Goal: Task Accomplishment & Management: Manage account settings

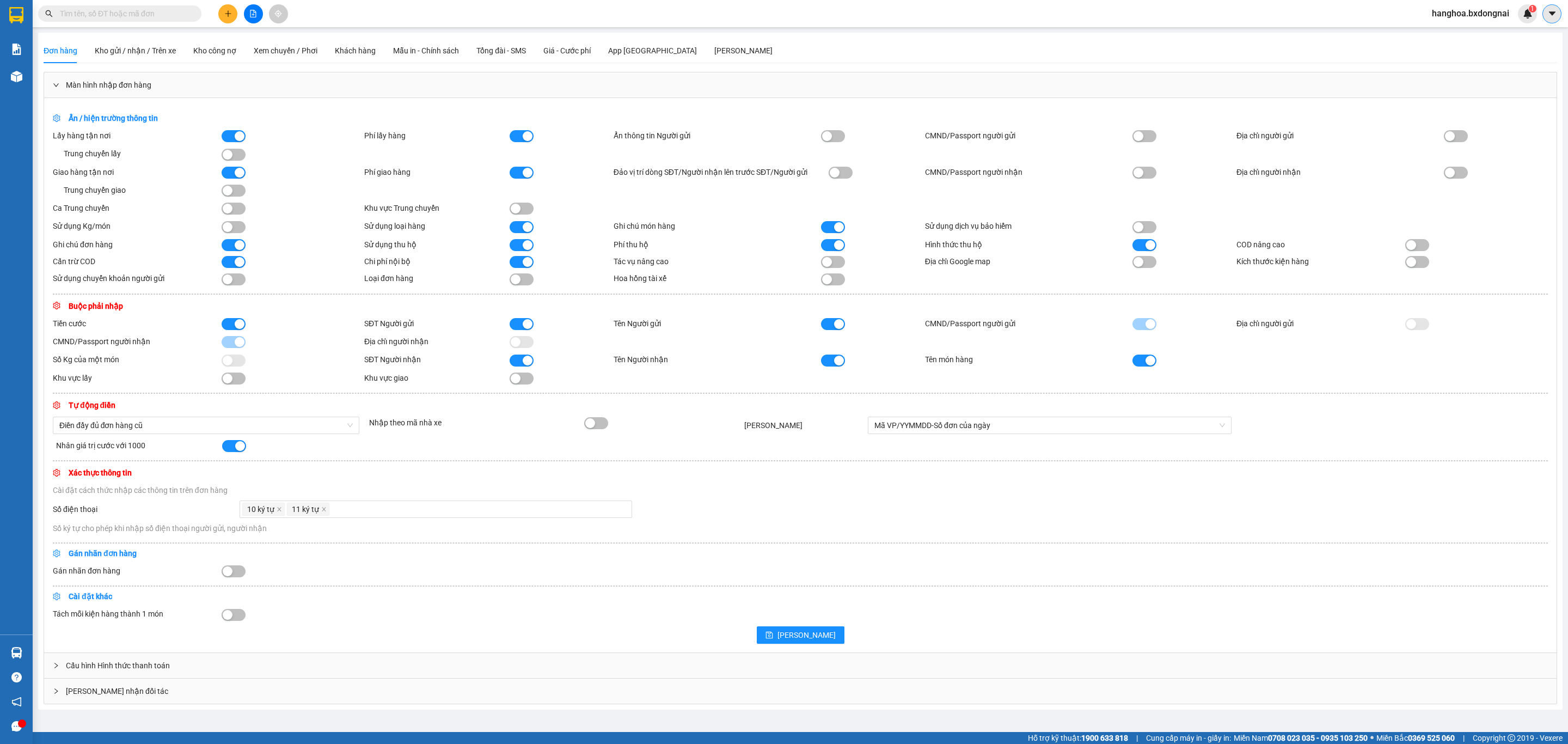
click at [1558, 12] on button at bounding box center [1552, 14] width 19 height 19
click at [1469, 17] on span "hanghoa.bxdongnai" at bounding box center [1470, 13] width 95 height 14
click at [1467, 36] on span "Đăng xuất" at bounding box center [1476, 34] width 72 height 12
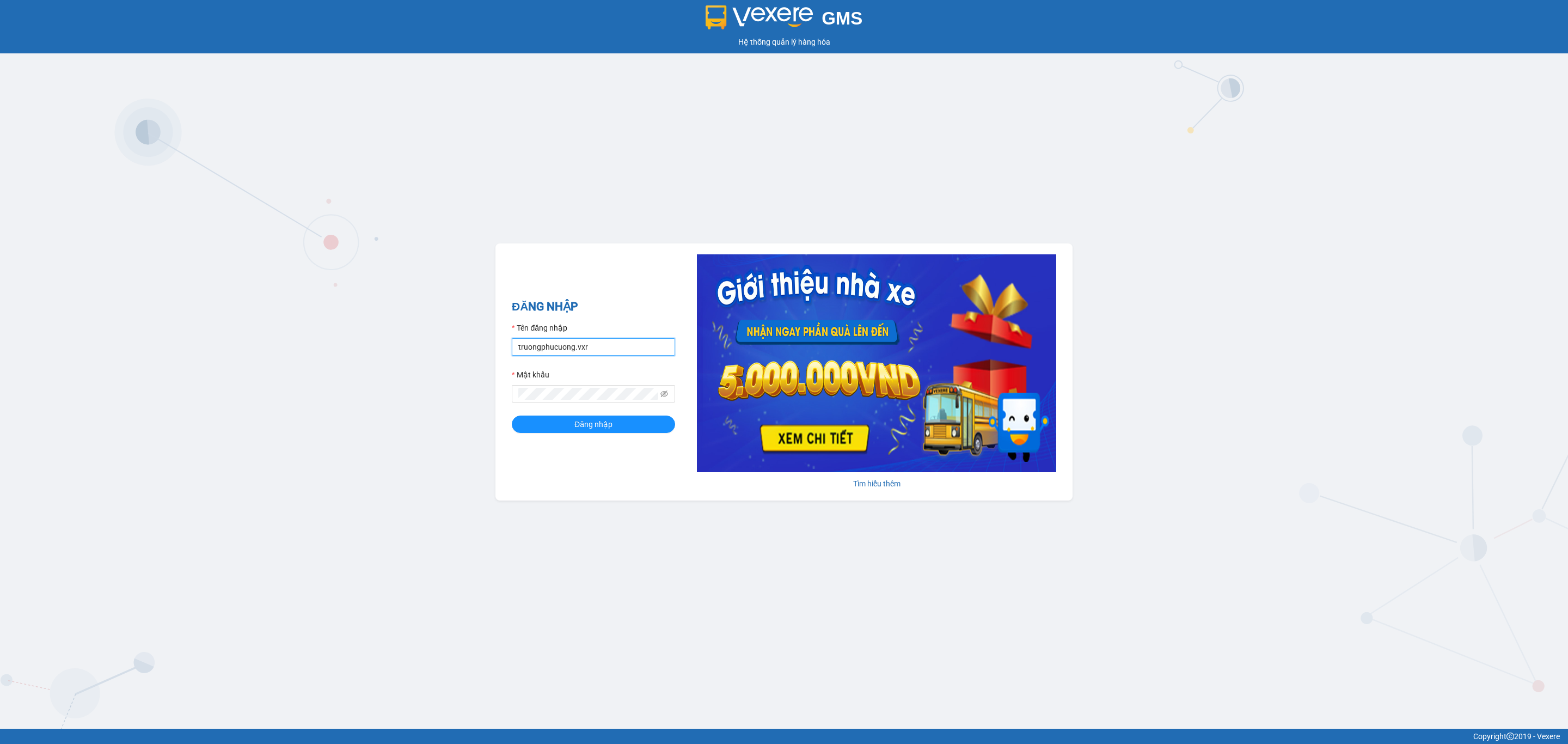
click at [593, 357] on form "Tên đăng nhập truongphucuong.vxr Mật khẩu Đăng nhập" at bounding box center [593, 377] width 163 height 111
click at [598, 350] on input "truongphucuong.vxr" at bounding box center [593, 346] width 163 height 17
type input "nhaxe.trangngocphat"
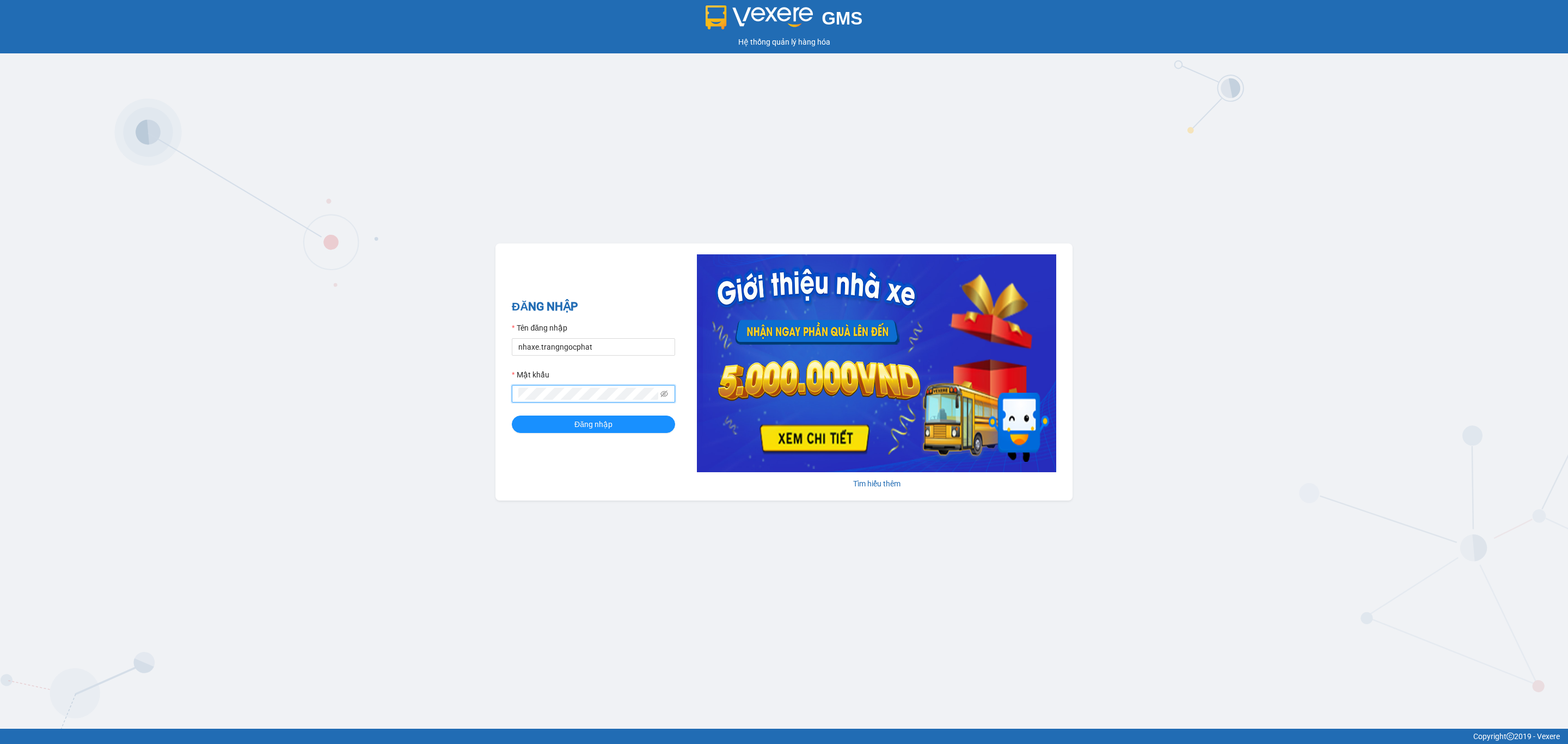
click at [512, 416] on button "Đăng nhập" at bounding box center [593, 424] width 163 height 17
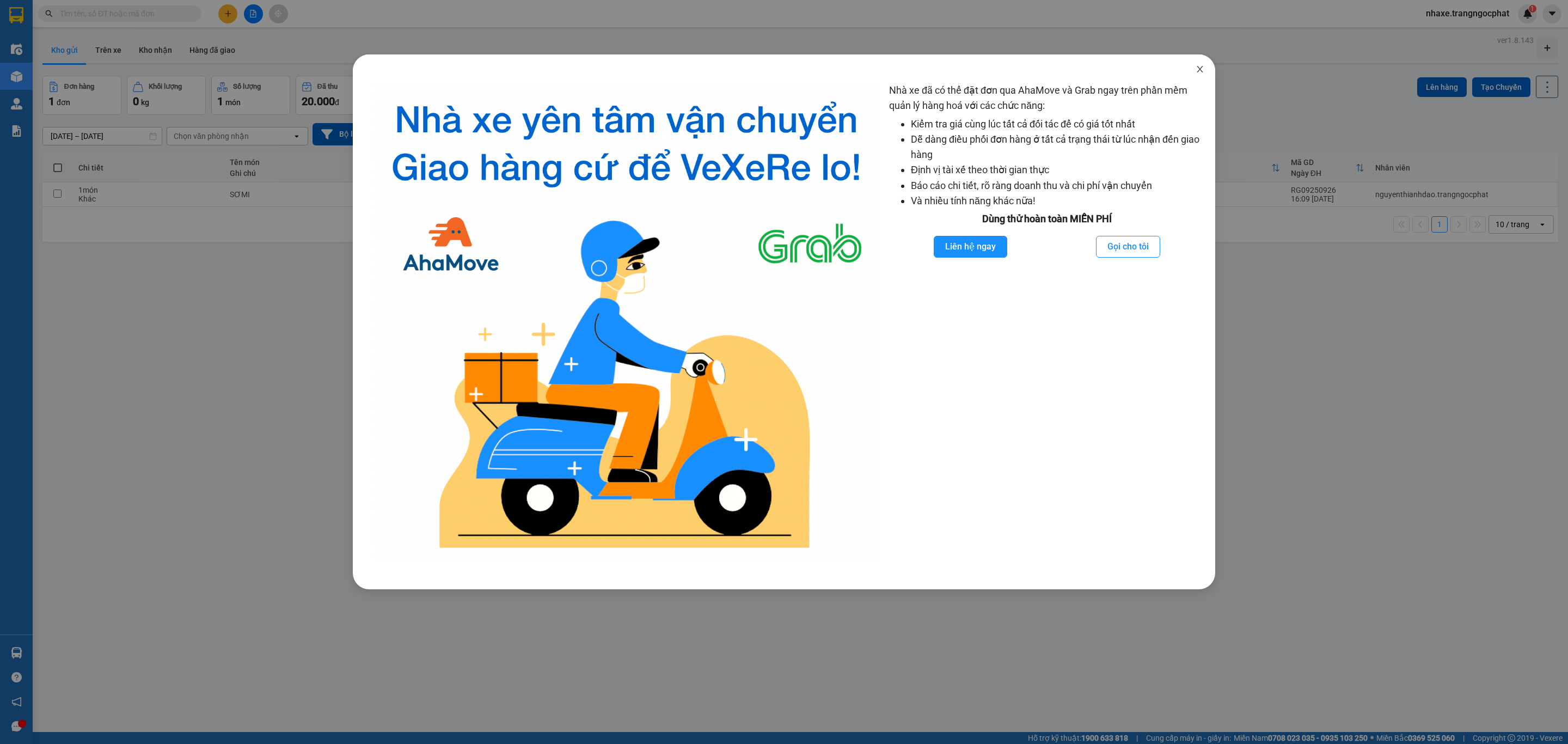
click at [1193, 62] on span "Close" at bounding box center [1200, 69] width 30 height 30
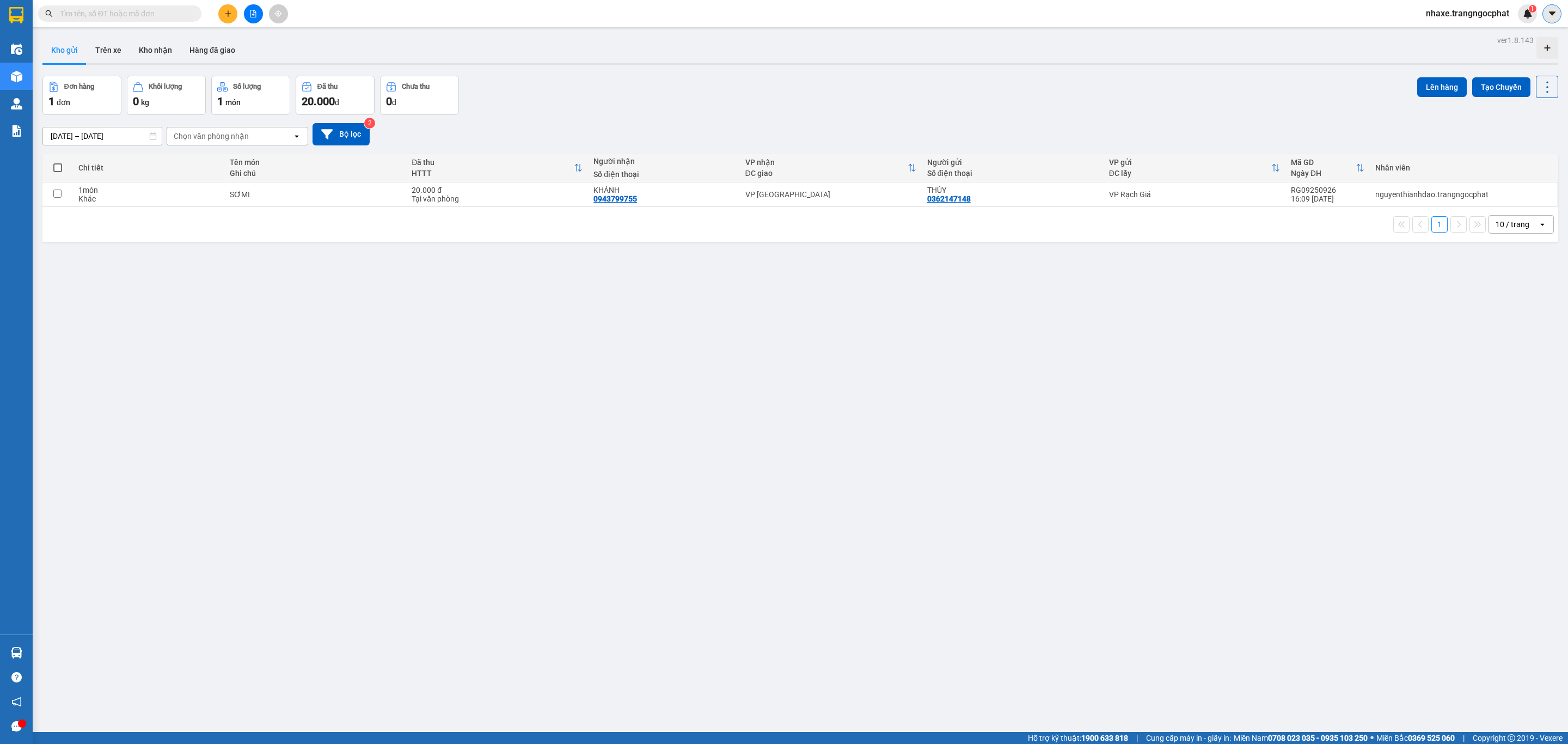
click at [1555, 13] on icon "caret-down" at bounding box center [1552, 13] width 10 height 10
click at [1520, 34] on div "Cấu hình nhà xe" at bounding box center [1523, 40] width 55 height 12
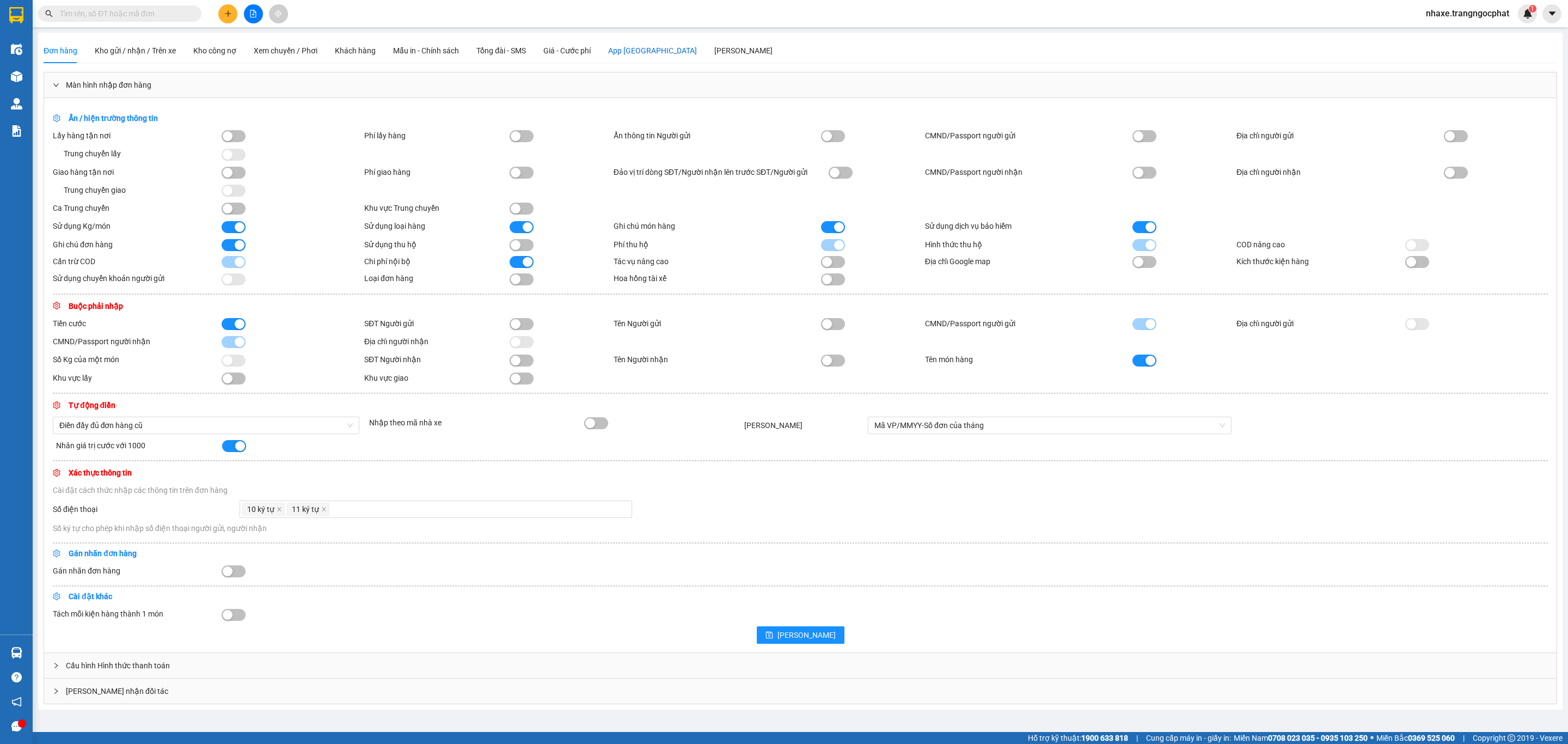
click at [634, 52] on div "App [GEOGRAPHIC_DATA]" at bounding box center [652, 50] width 89 height 12
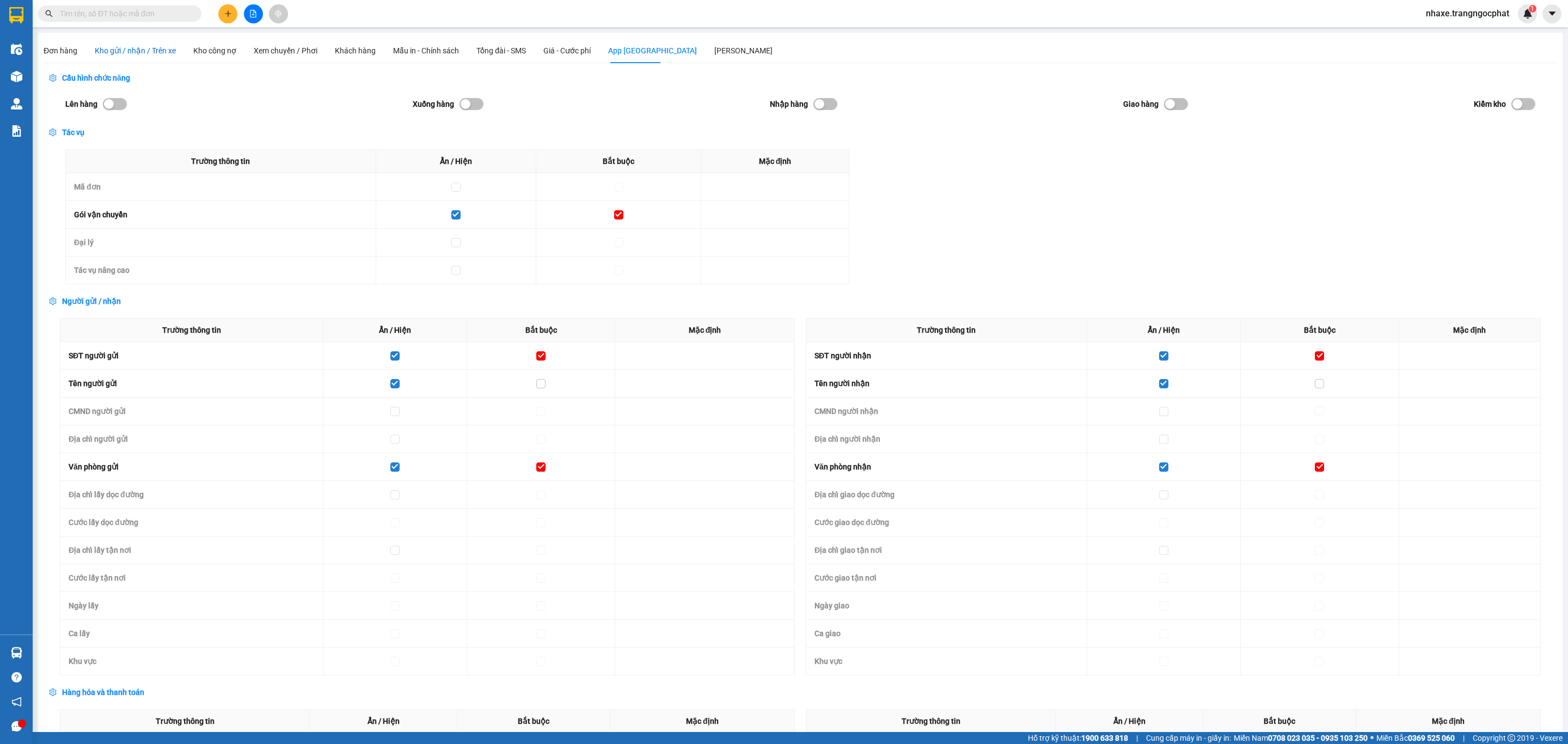
click at [115, 53] on span "Kho gửi / nhận / Trên xe" at bounding box center [136, 50] width 81 height 8
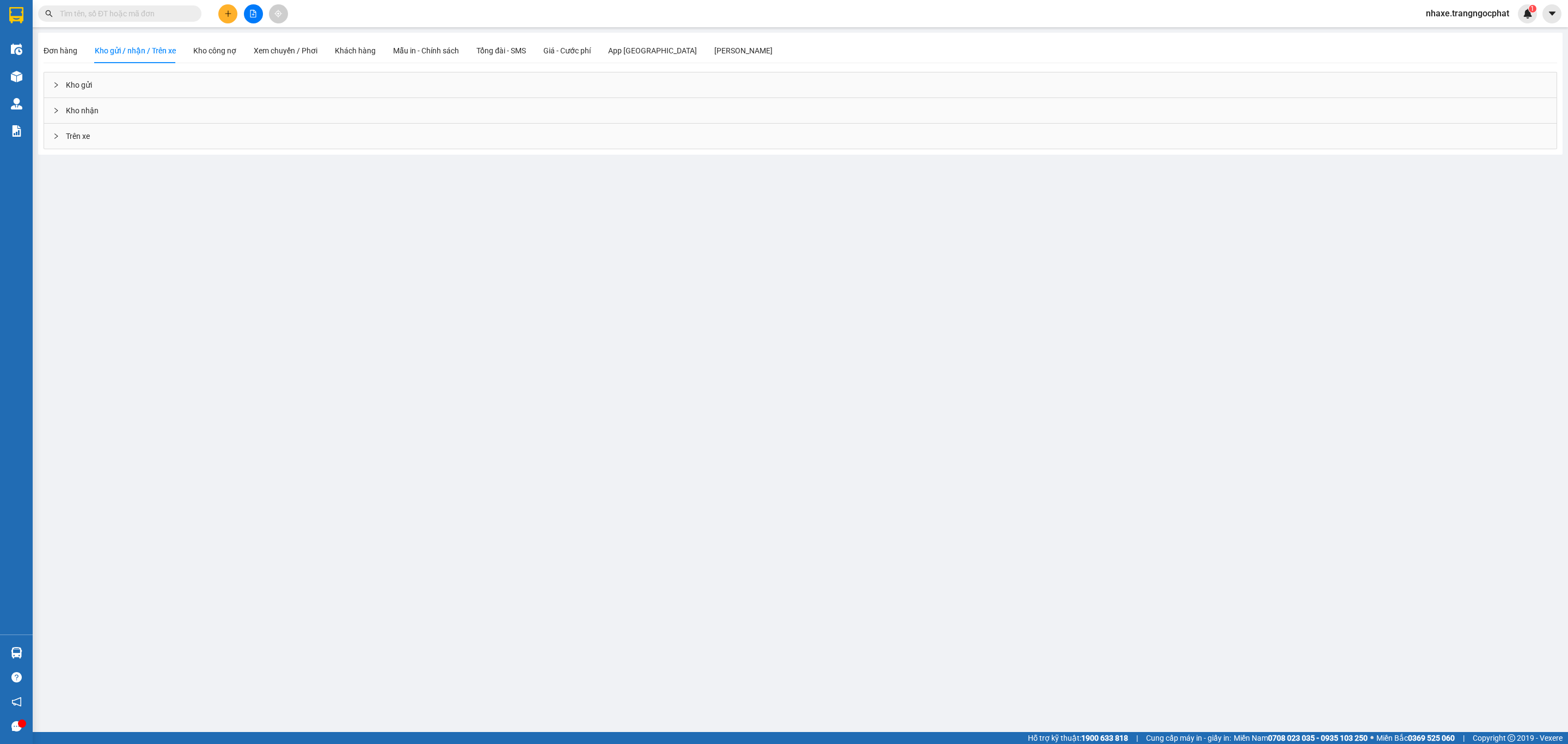
click at [137, 82] on div "Kho gửi" at bounding box center [800, 85] width 1512 height 25
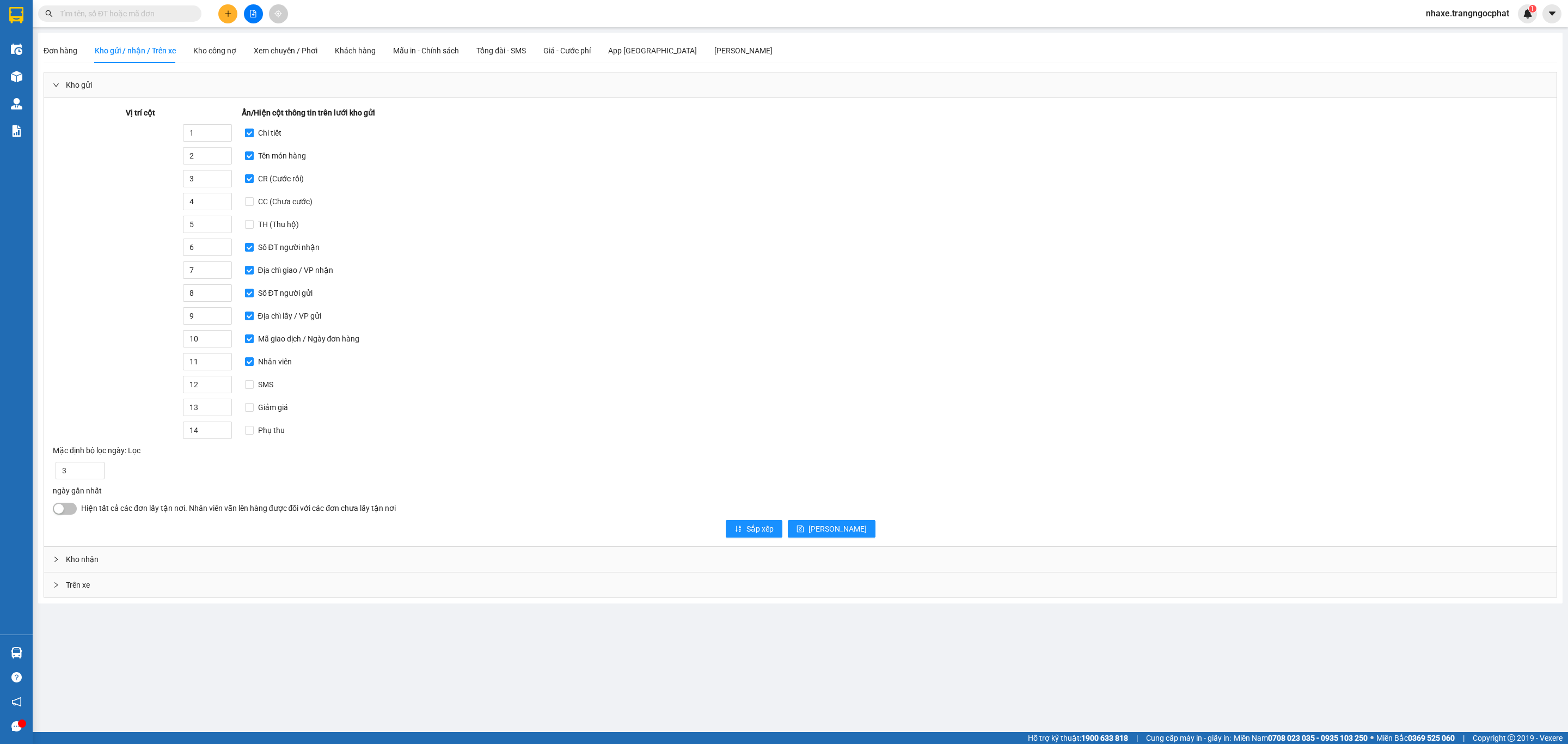
click at [249, 136] on input "Chi tiết" at bounding box center [249, 133] width 8 height 8
checkbox input "false"
click at [835, 535] on span "[PERSON_NAME]" at bounding box center [838, 529] width 58 height 12
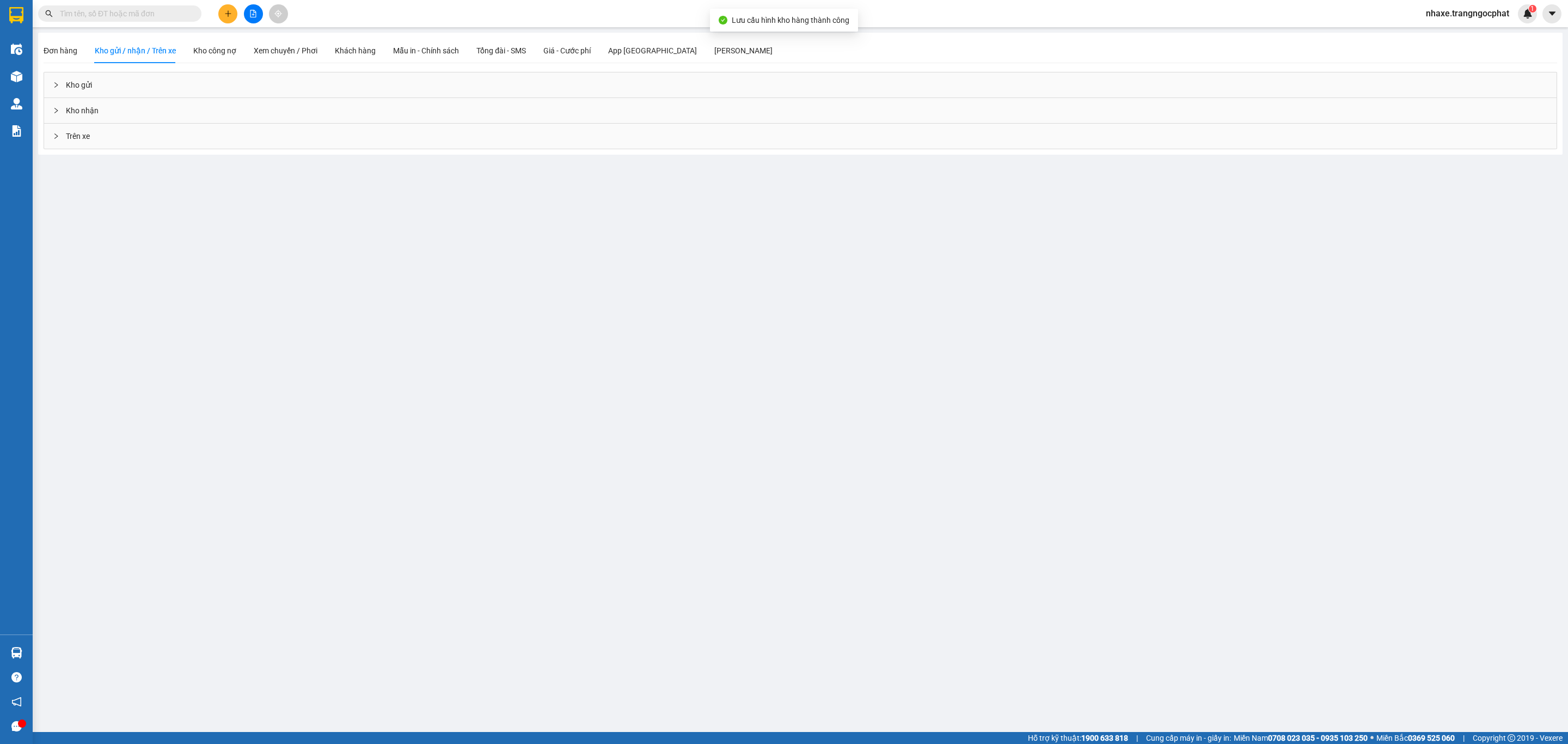
click at [74, 110] on div "Kho nhận" at bounding box center [800, 111] width 1512 height 25
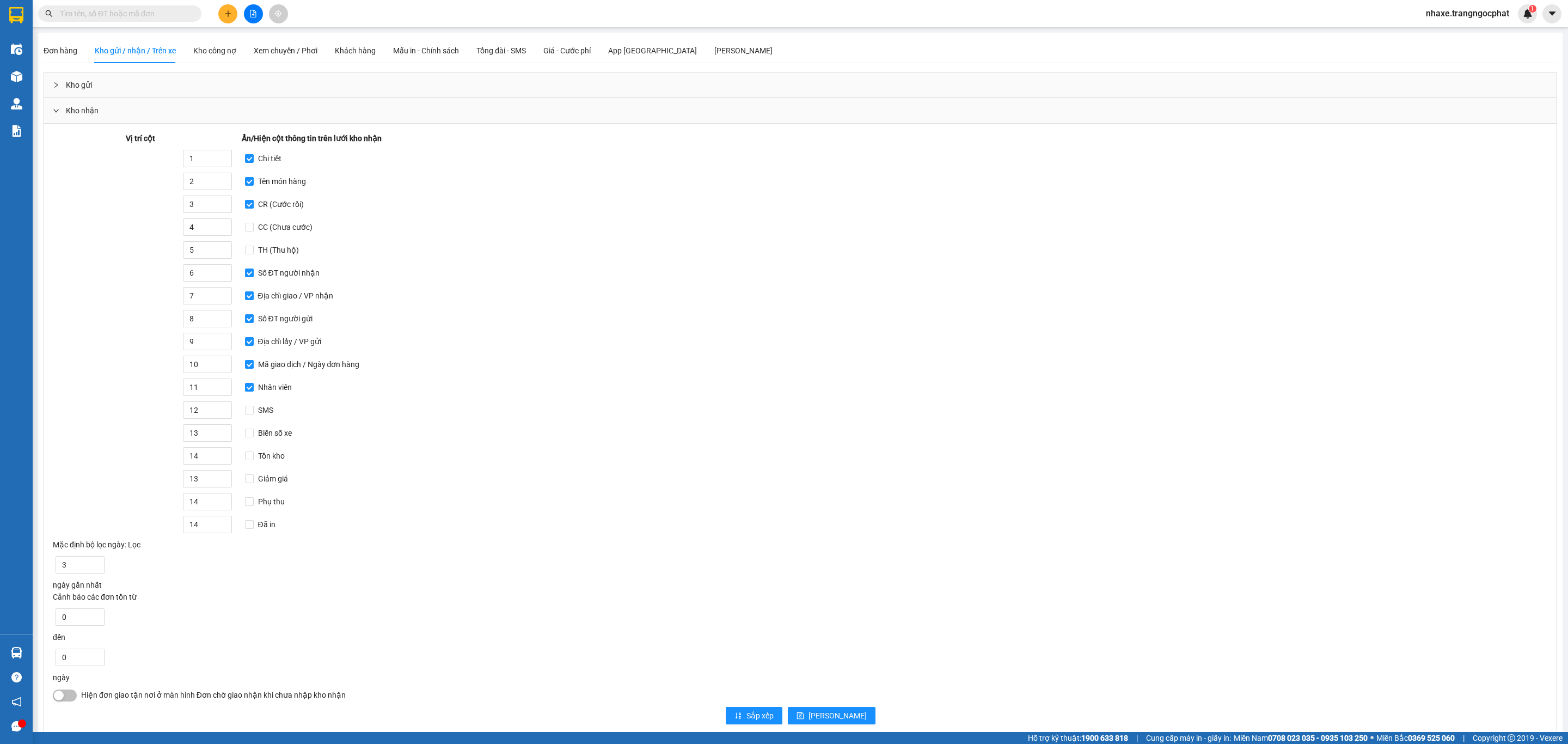
click at [102, 350] on div "9" at bounding box center [145, 341] width 185 height 17
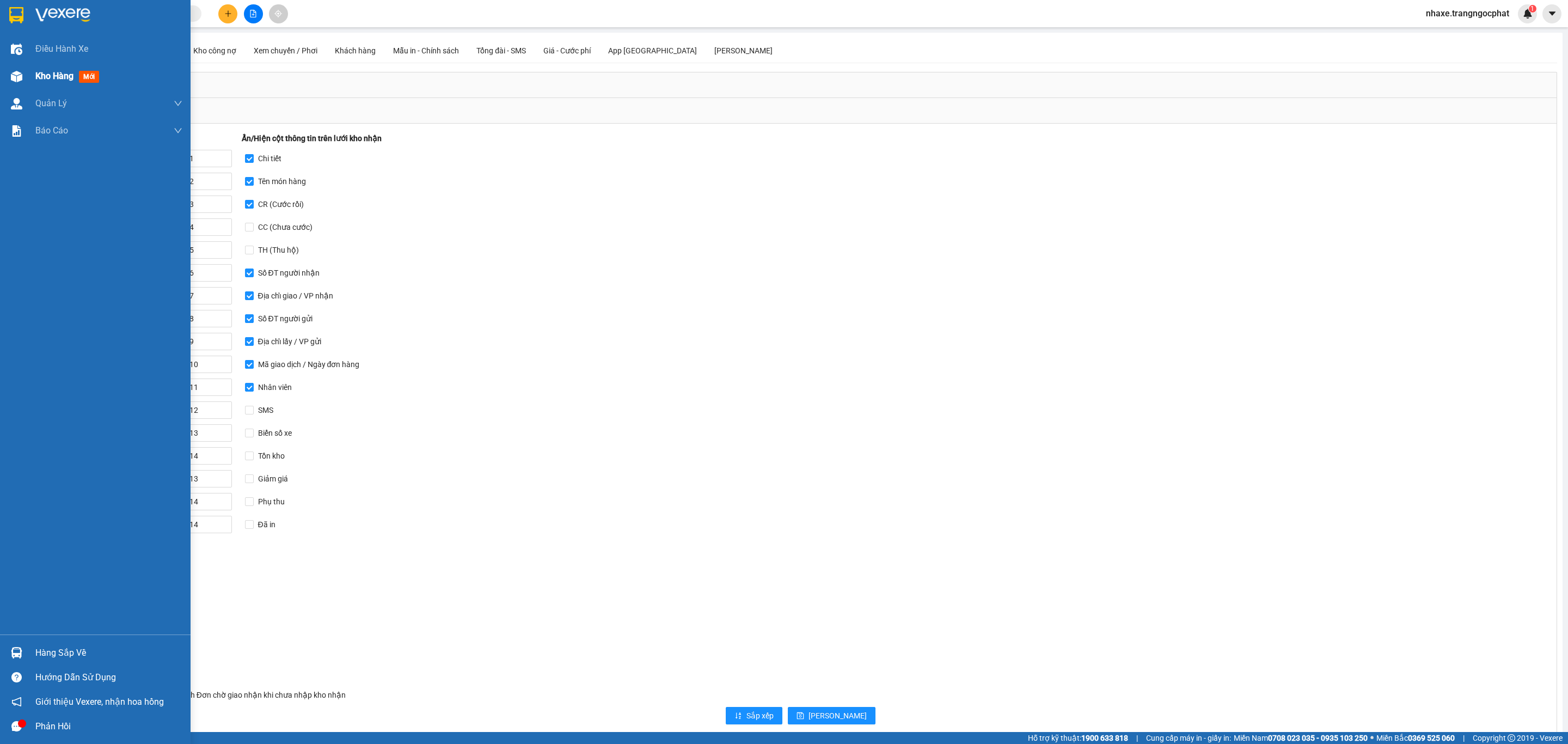
drag, startPoint x: 40, startPoint y: 76, endPoint x: 23, endPoint y: 74, distance: 17.1
click at [23, 74] on div at bounding box center [17, 77] width 19 height 19
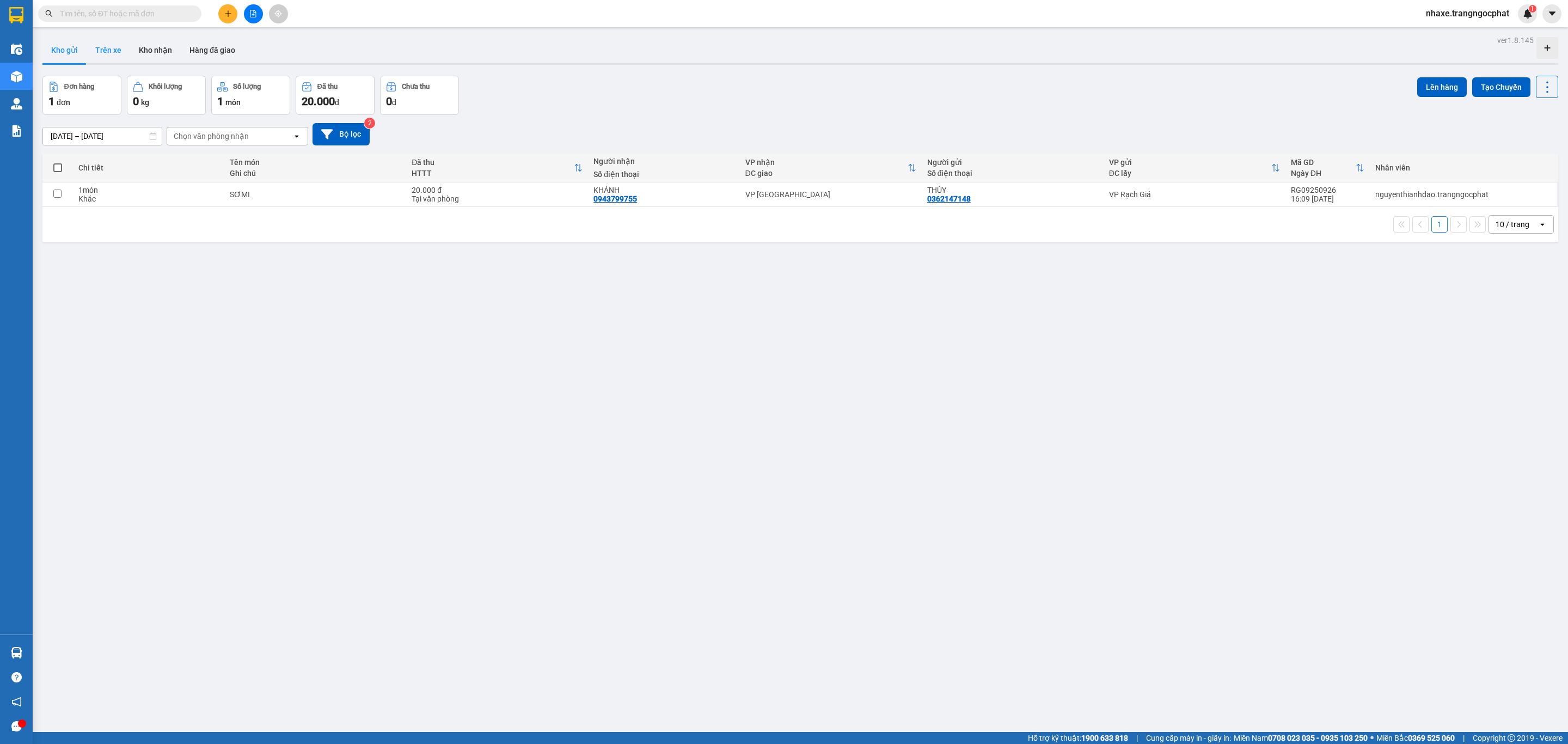
click at [108, 46] on button "Trên xe" at bounding box center [108, 50] width 43 height 26
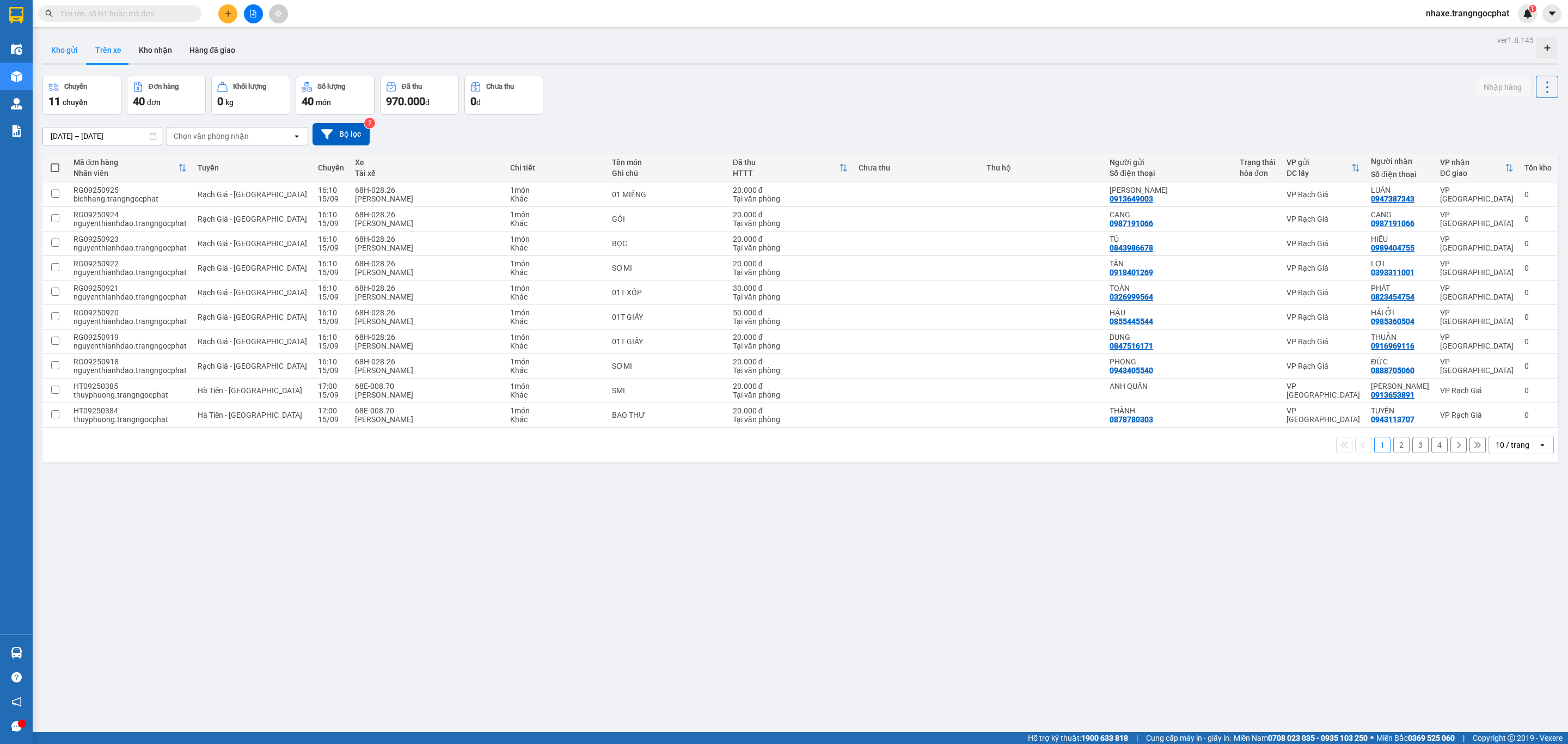
click at [53, 45] on button "Kho gửi" at bounding box center [65, 50] width 44 height 26
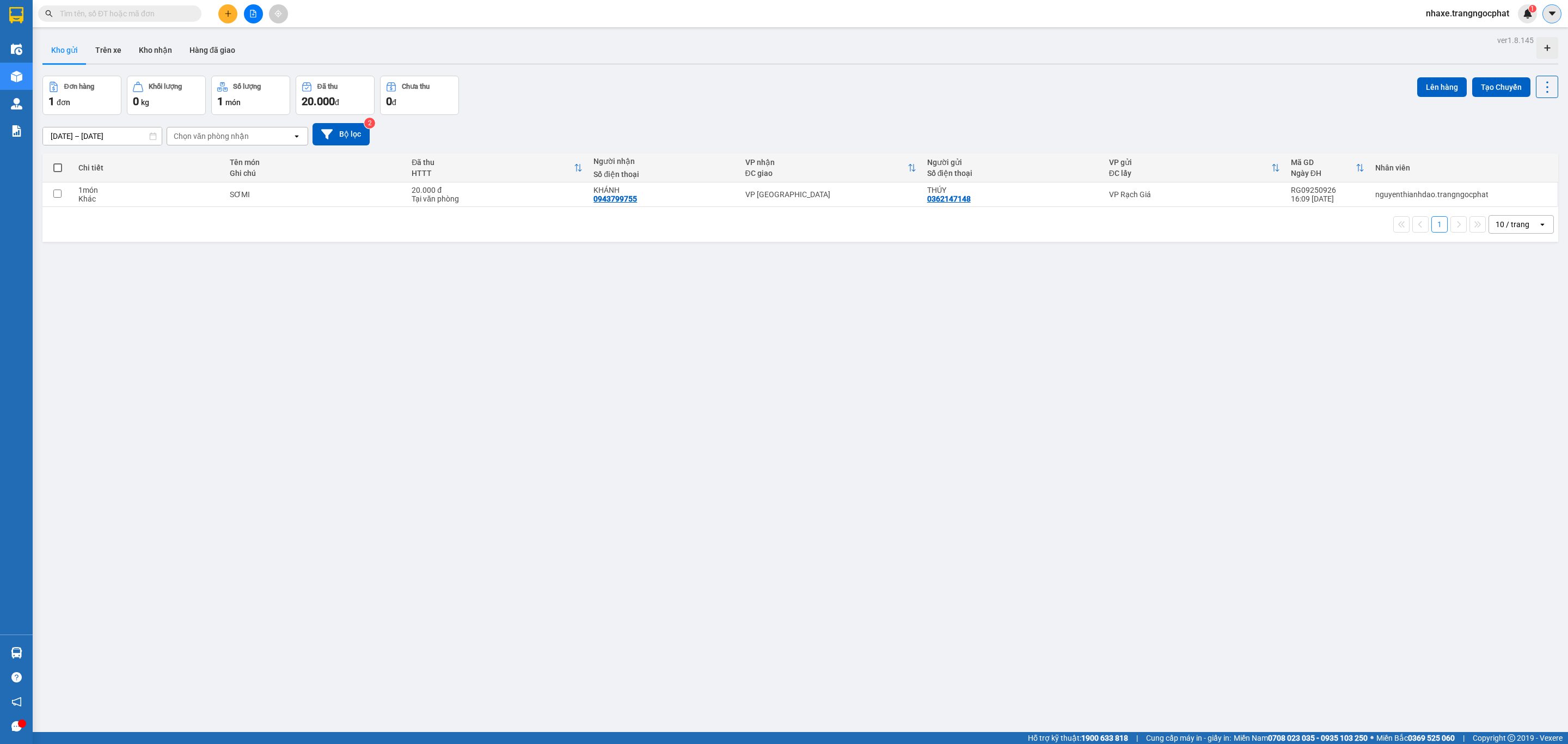
click at [1551, 13] on icon "caret-down" at bounding box center [1552, 14] width 6 height 4
click at [1516, 34] on div "Cấu hình nhà xe" at bounding box center [1523, 40] width 55 height 12
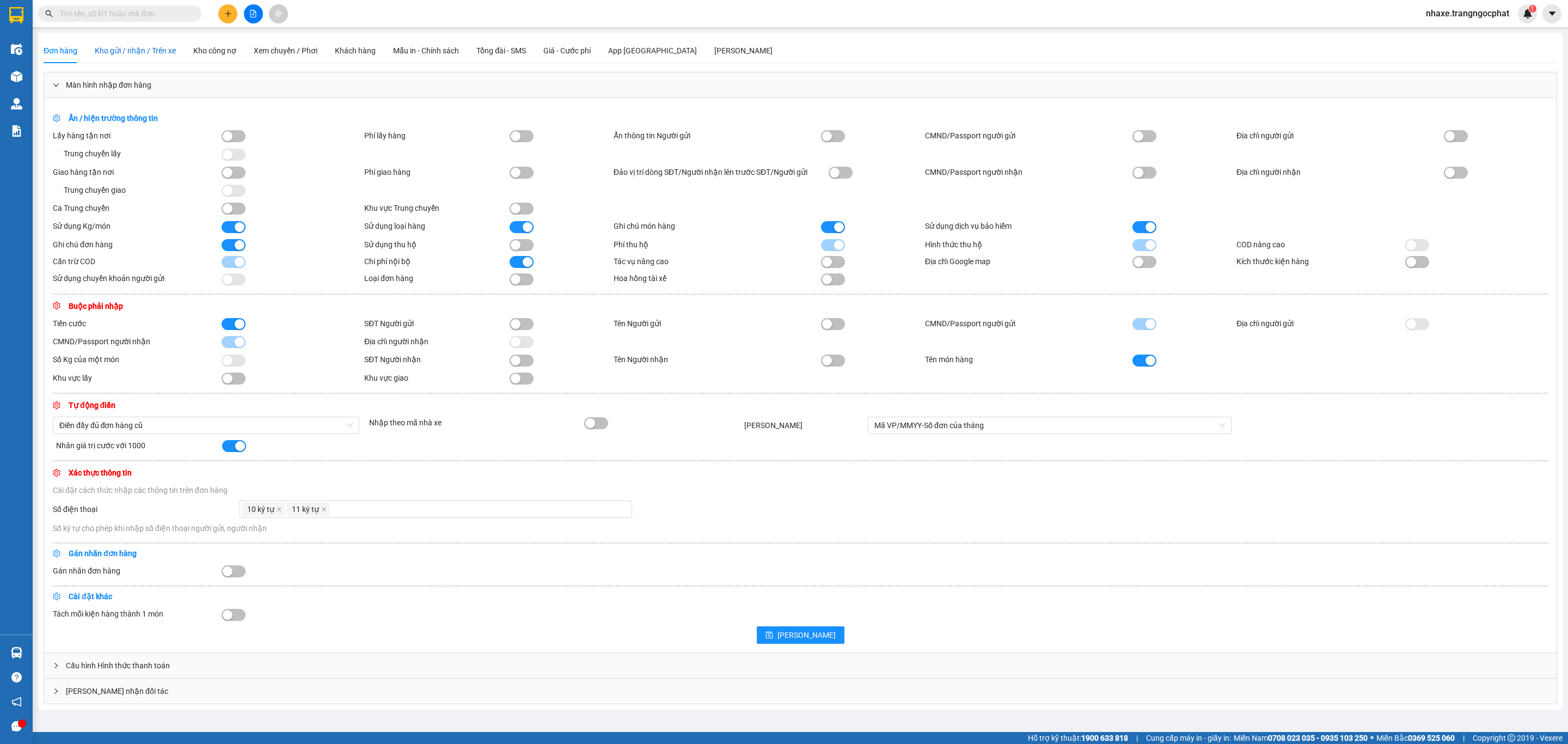
click at [141, 47] on span "Kho gửi / nhận / Trên xe" at bounding box center [136, 50] width 81 height 8
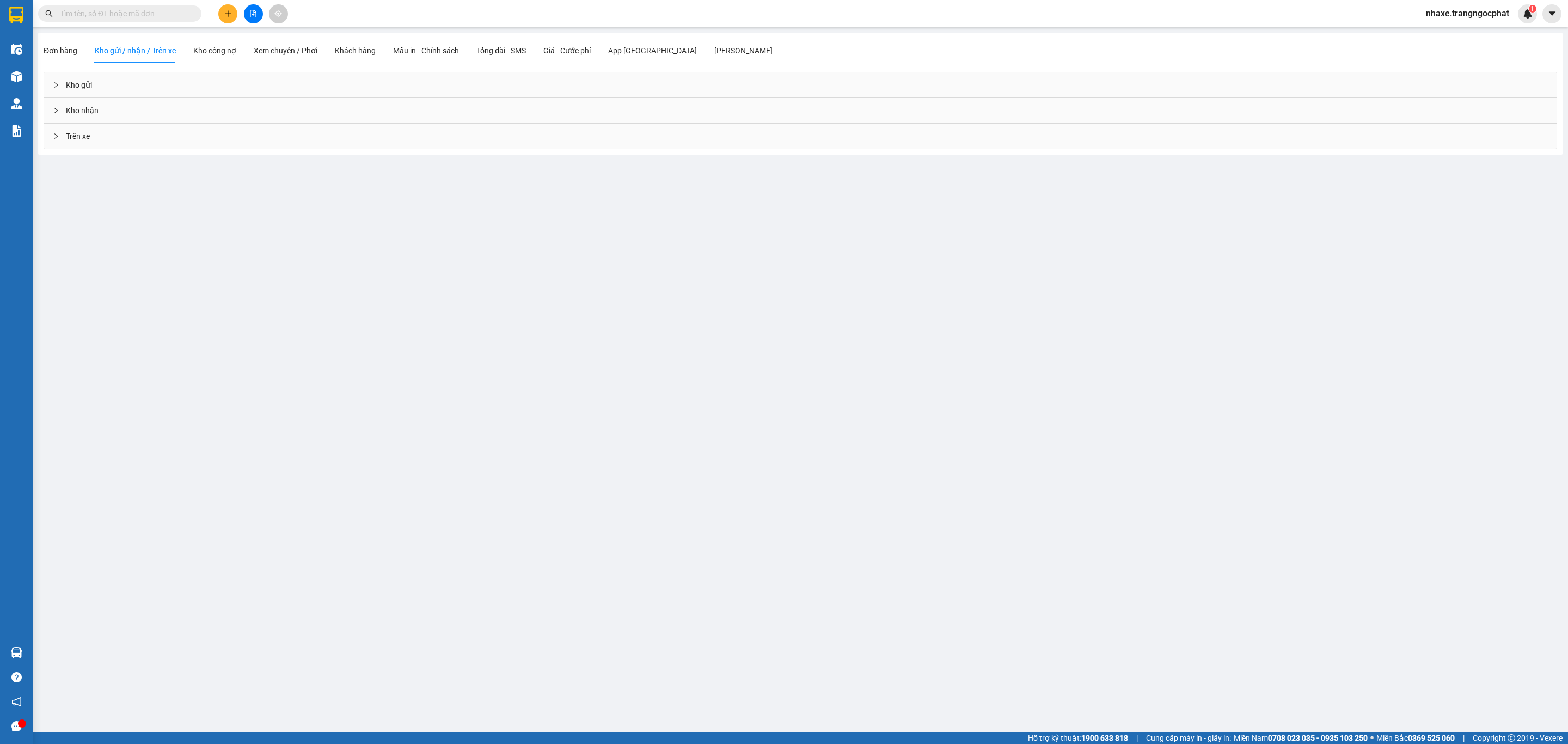
click at [149, 83] on div "Kho gửi" at bounding box center [800, 85] width 1512 height 25
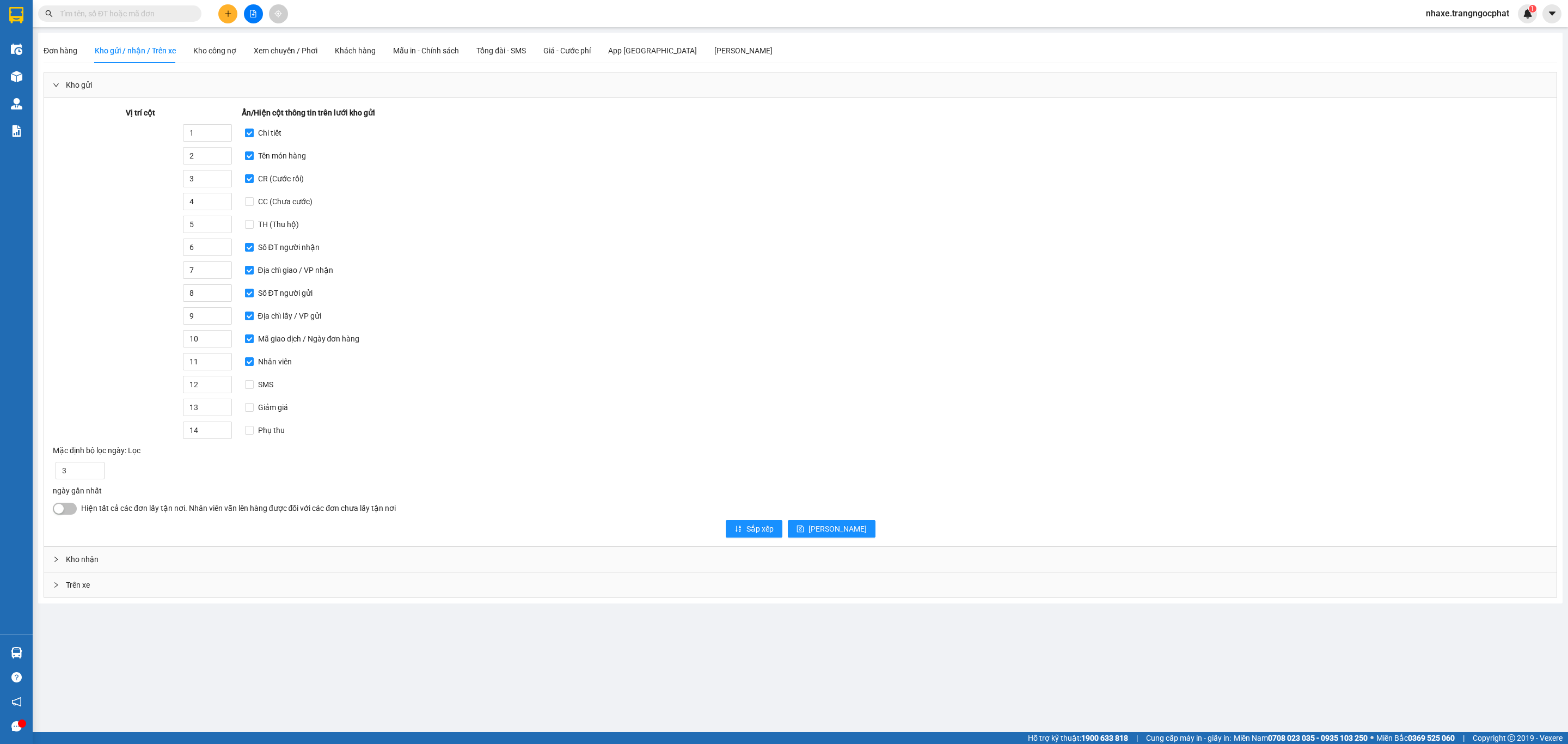
click at [89, 569] on div "Kho nhận" at bounding box center [800, 559] width 1512 height 25
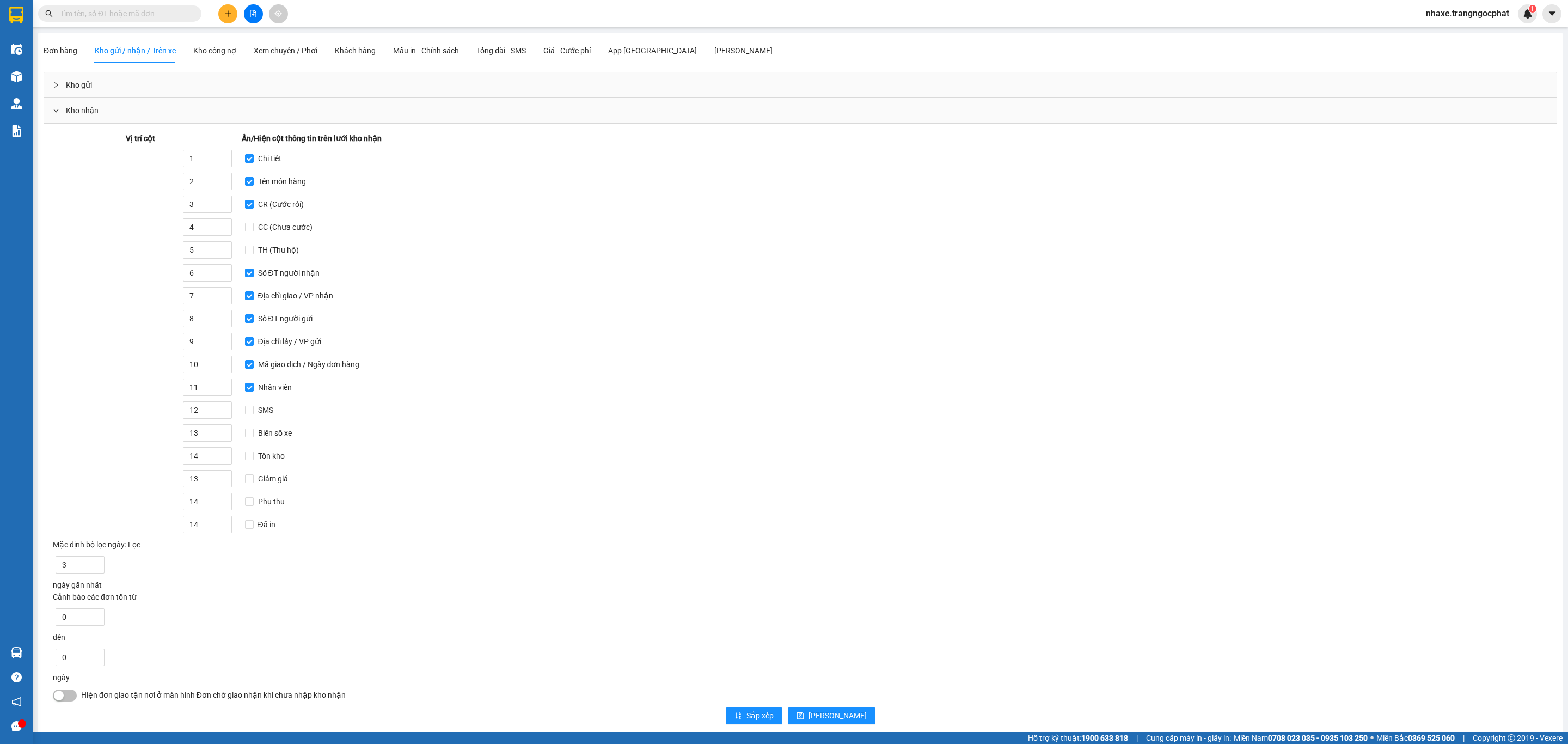
click at [171, 551] on div "Mặc định bộ lọc ngày: Lọc" at bounding box center [800, 545] width 1496 height 12
click at [61, 118] on div "Kho nhận" at bounding box center [800, 111] width 1512 height 25
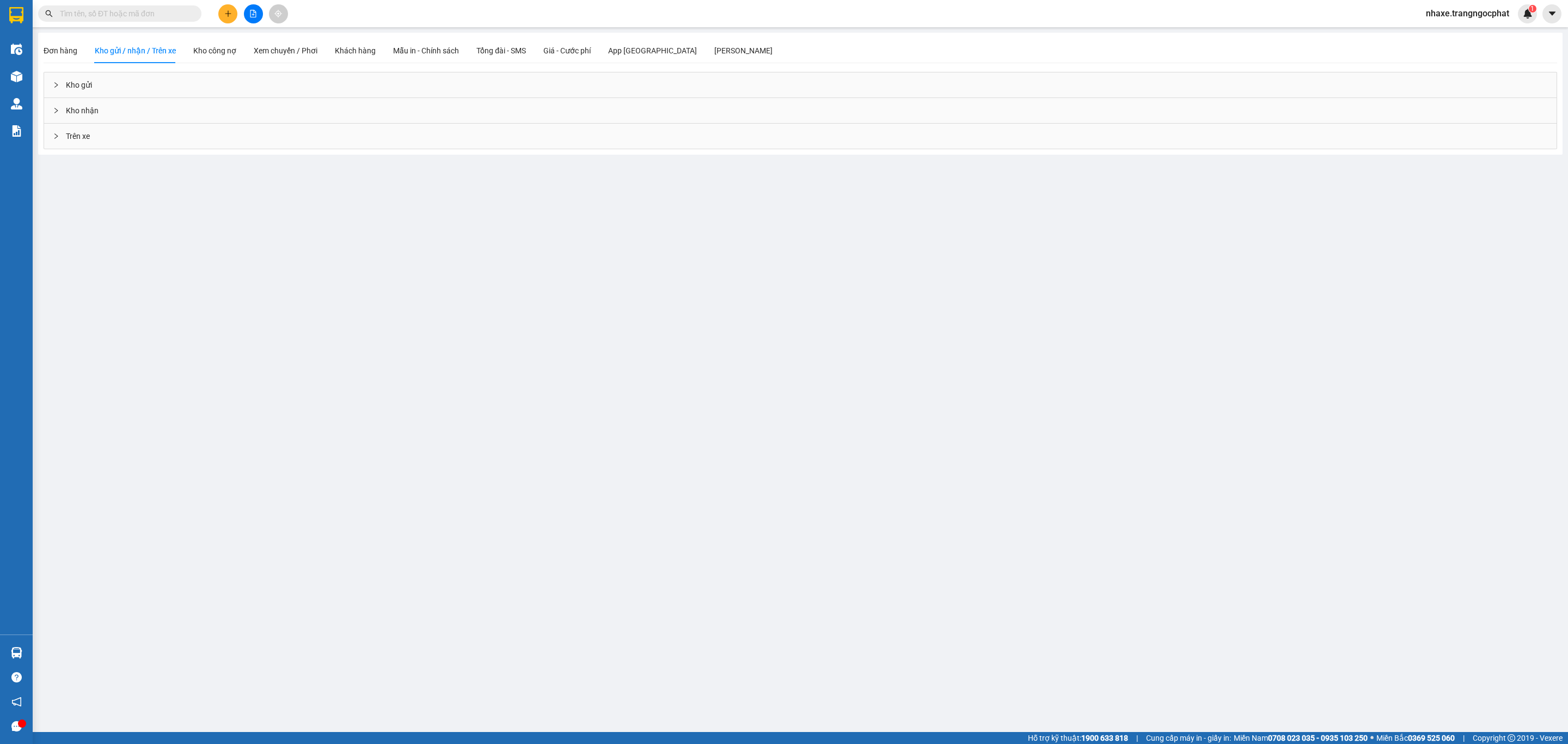
click at [68, 137] on div "Trên xe" at bounding box center [800, 136] width 1512 height 25
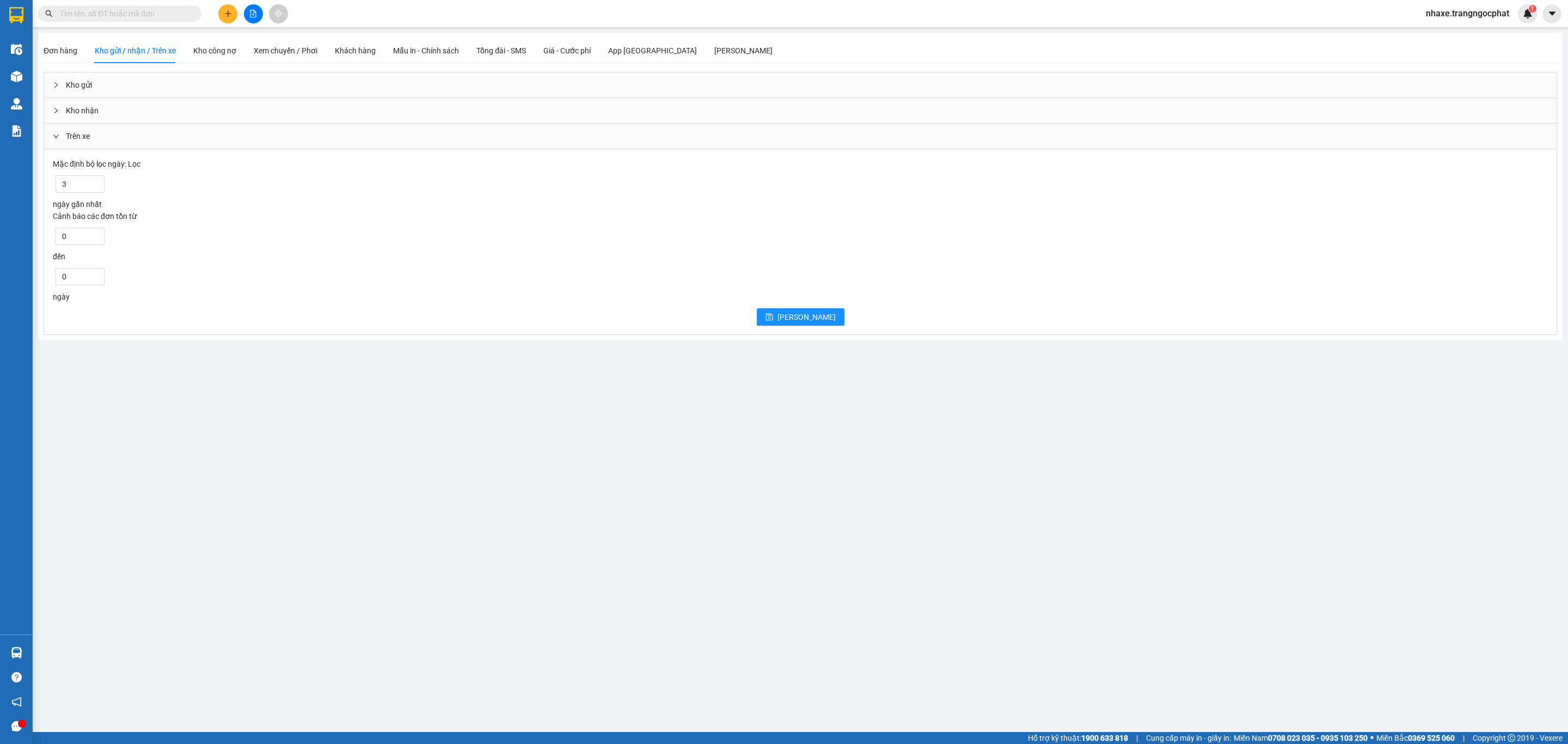
click at [378, 314] on div "[PERSON_NAME]" at bounding box center [800, 317] width 1496 height 17
click at [76, 275] on input "0" at bounding box center [80, 277] width 48 height 16
click at [74, 248] on div "Cảnh báo các đơn tồn từ 0 đến 0 ngày" at bounding box center [800, 256] width 1496 height 92
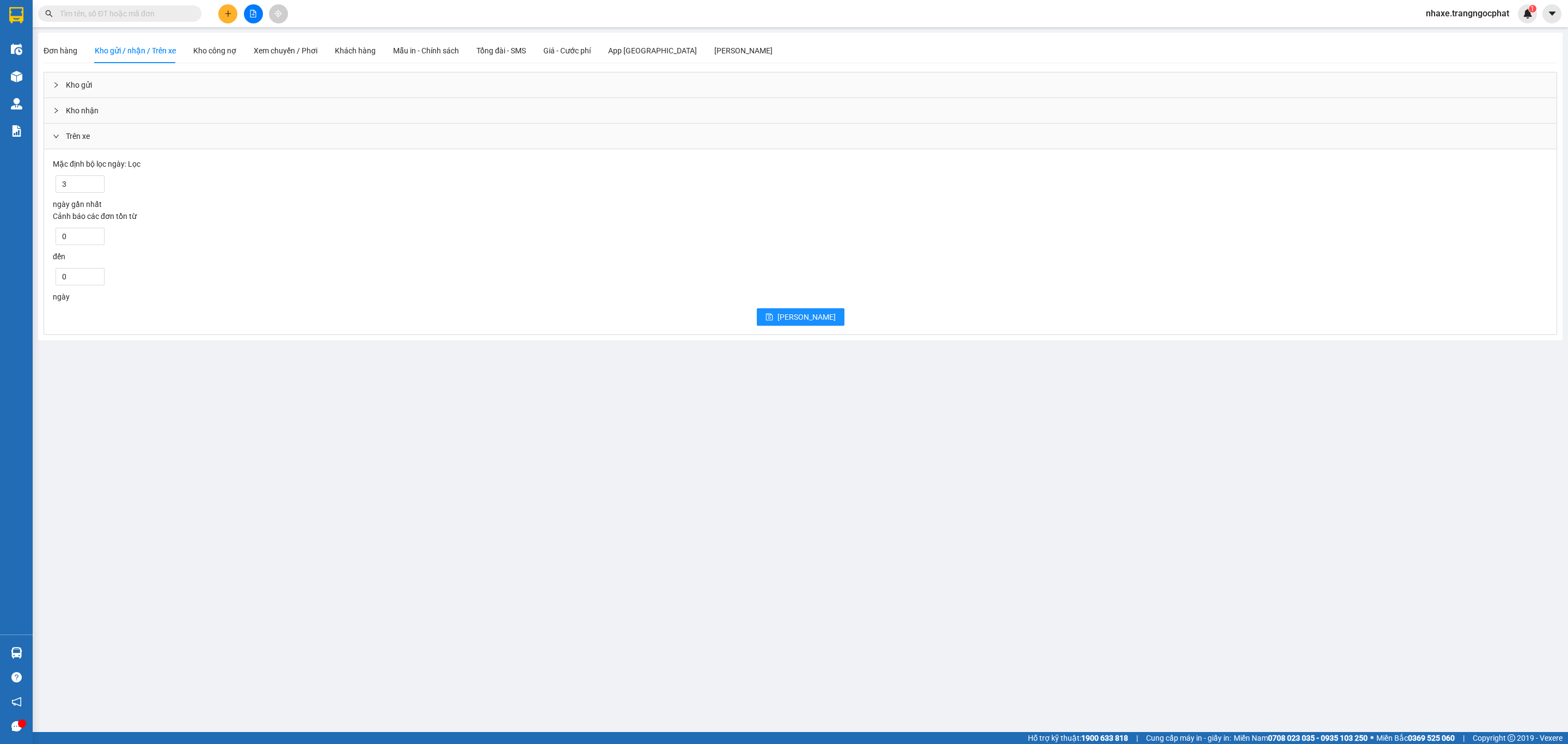
click at [74, 248] on div "Cảnh báo các đơn tồn từ 0 đến 0 ngày" at bounding box center [800, 256] width 1496 height 92
click at [74, 242] on input "0" at bounding box center [80, 236] width 48 height 16
click at [85, 202] on div "ngày gần nhất" at bounding box center [800, 204] width 1496 height 12
click at [96, 191] on span "down" at bounding box center [99, 188] width 6 height 6
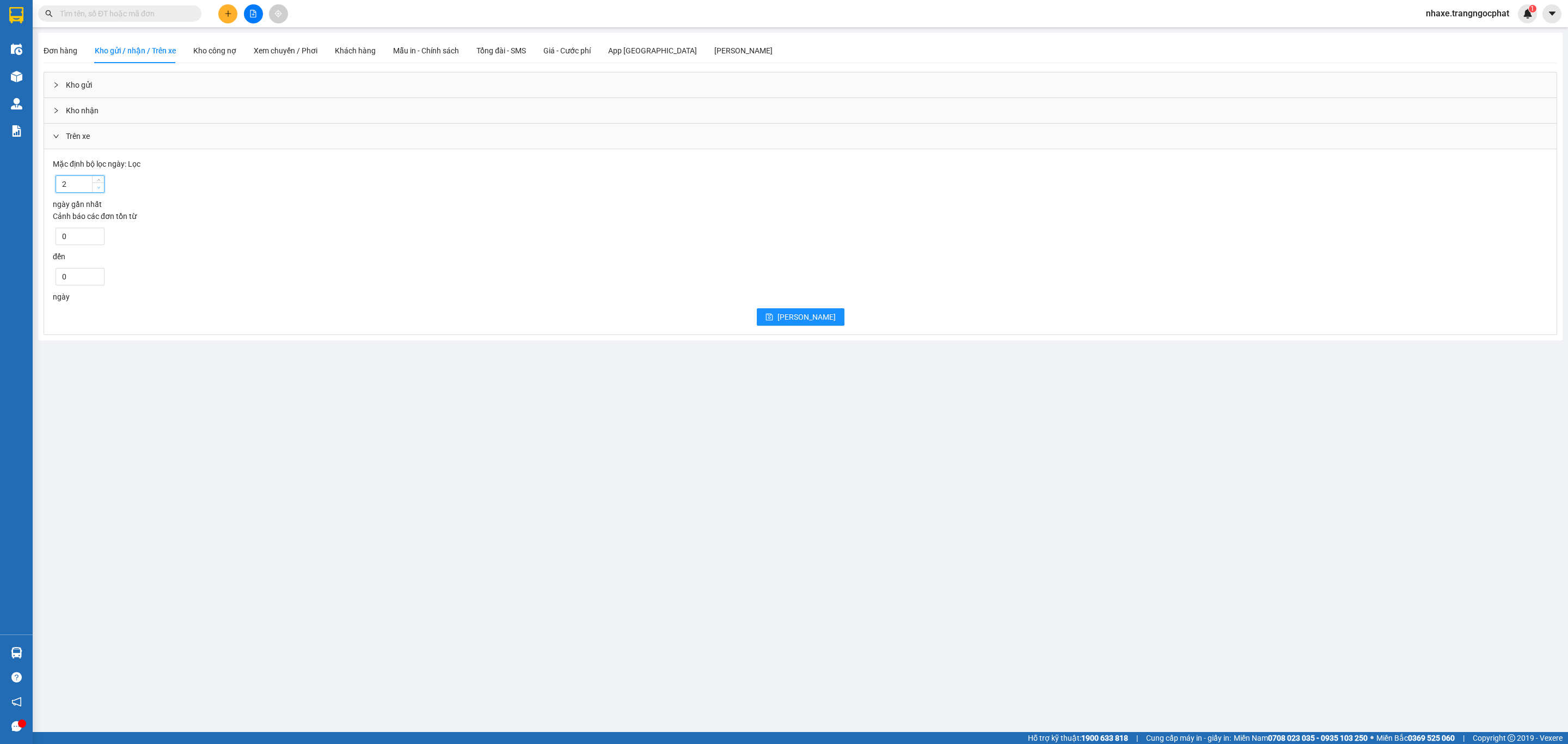
type input "1"
click at [96, 191] on span "down" at bounding box center [99, 188] width 6 height 6
click at [71, 189] on input "1" at bounding box center [80, 184] width 48 height 16
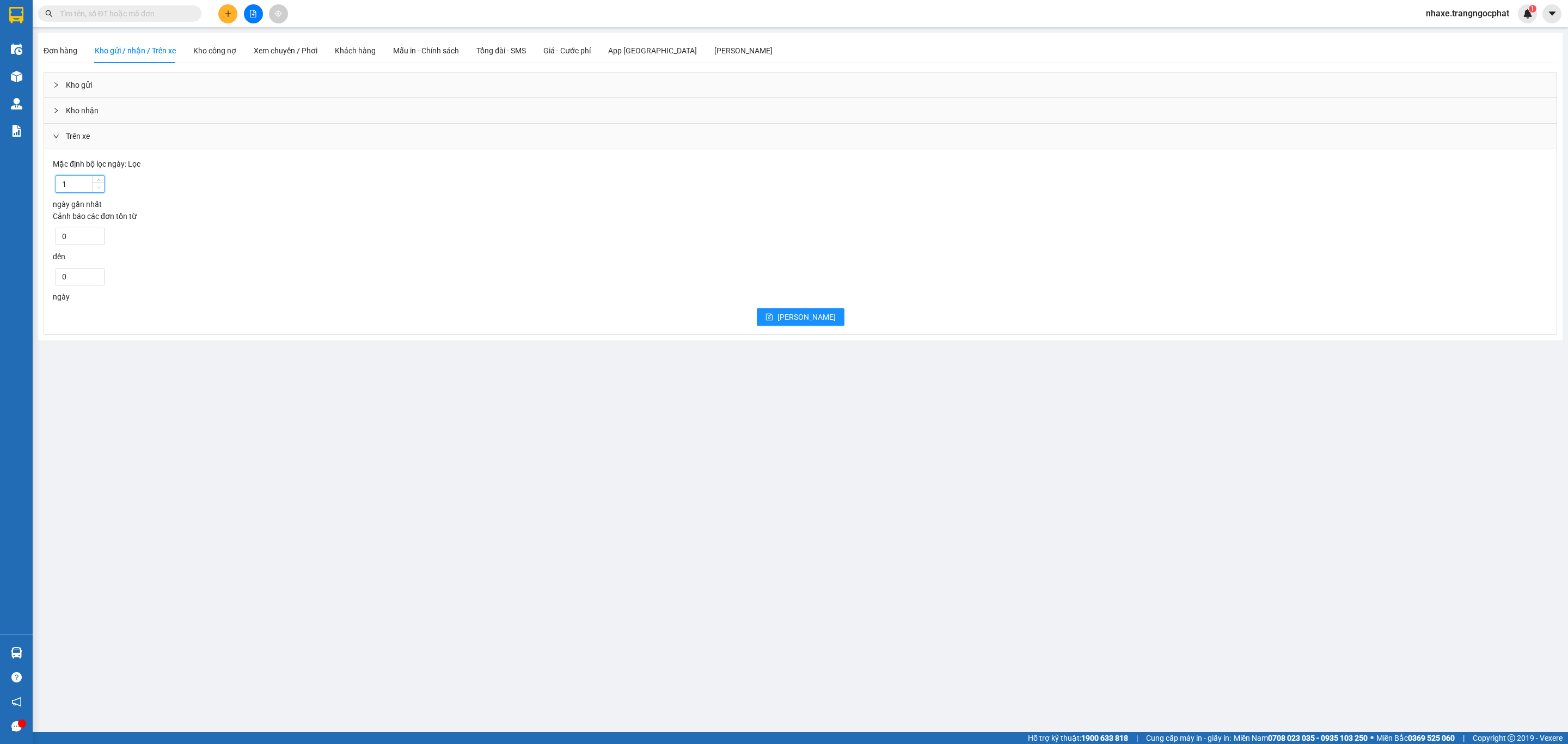
click at [94, 189] on span "Decrease Value" at bounding box center [98, 187] width 12 height 10
click at [78, 182] on input "1" at bounding box center [80, 184] width 48 height 16
click at [100, 115] on div "Kho nhận" at bounding box center [800, 111] width 1512 height 25
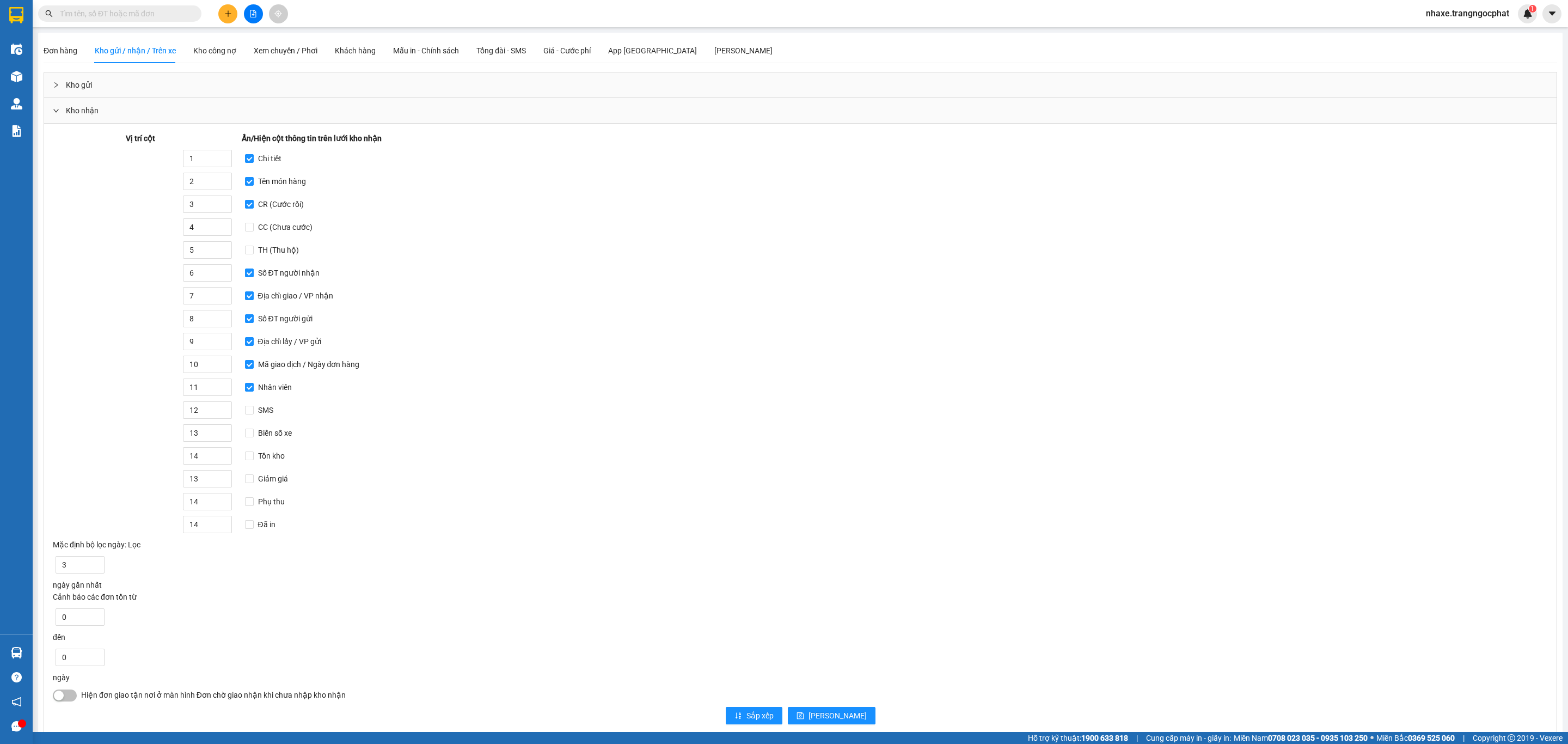
click at [69, 112] on div "Kho nhận" at bounding box center [800, 111] width 1512 height 25
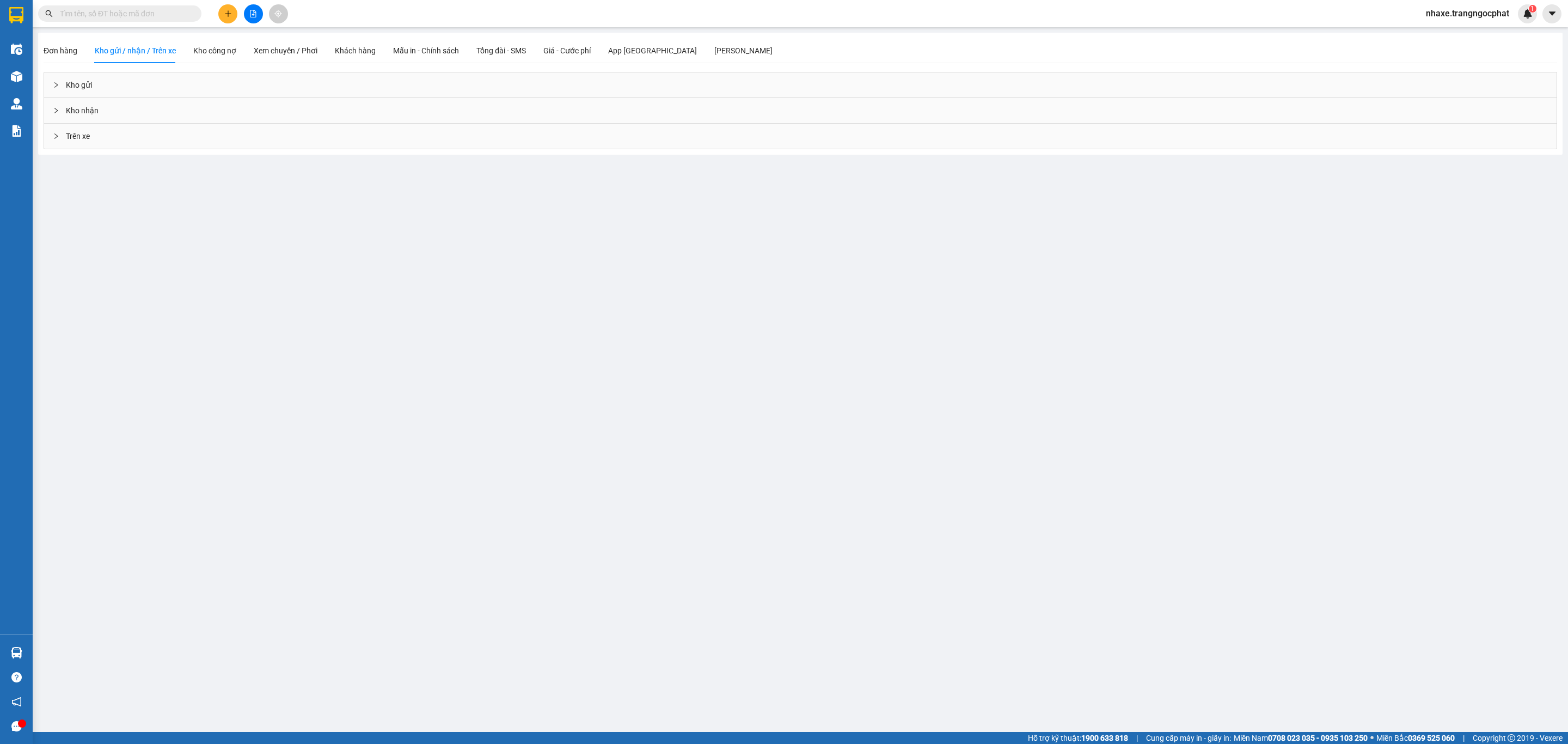
click at [65, 149] on div "Trên xe Mặc định bộ lọc ngày: Lọc ngày gần nhất Cảnh báo các đơn tồ…" at bounding box center [800, 136] width 1512 height 26
click at [72, 144] on div "Trên xe" at bounding box center [800, 136] width 1512 height 25
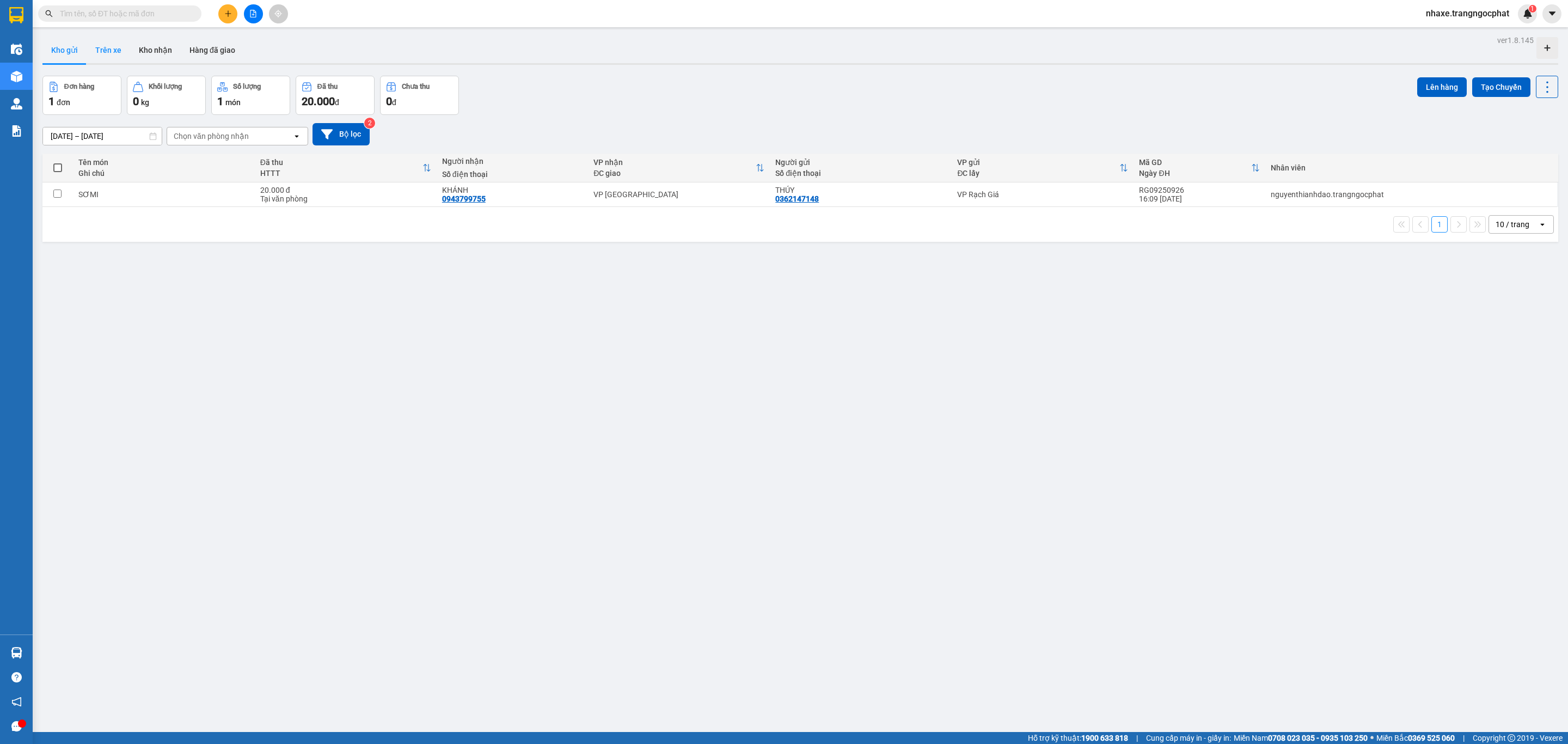
click at [107, 53] on button "Trên xe" at bounding box center [108, 50] width 43 height 26
